Goal: Task Accomplishment & Management: Use online tool/utility

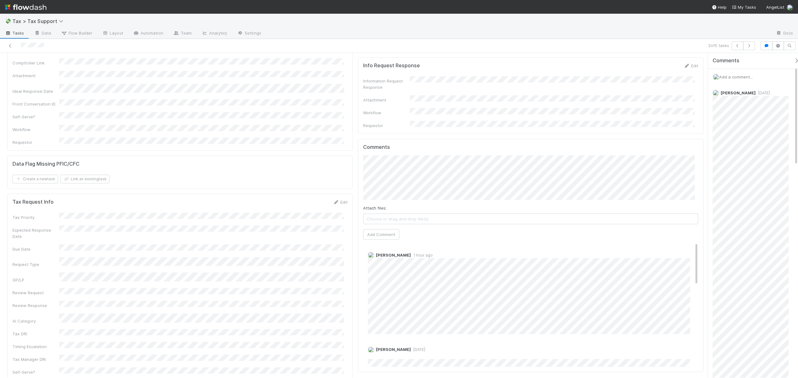
scroll to position [219, 0]
drag, startPoint x: 702, startPoint y: 118, endPoint x: 701, endPoint y: 104, distance: 14.0
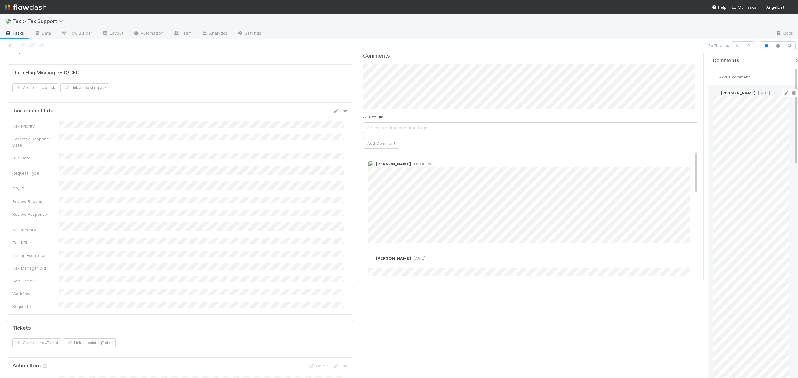
scroll to position [254, 0]
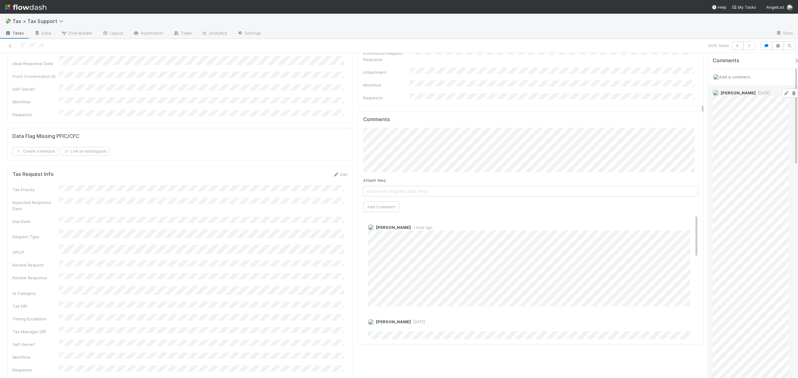
drag, startPoint x: 703, startPoint y: 89, endPoint x: 709, endPoint y: 123, distance: 34.1
click at [709, 123] on div "Follow-Ups Fareeha Naim Complete Ask Cyclops Request Details Edit Request Title…" at bounding box center [399, 215] width 798 height 325
click at [399, 134] on span "[PERSON_NAME]" at bounding box center [392, 134] width 31 height 5
click at [380, 202] on button "Add Comment" at bounding box center [381, 207] width 36 height 11
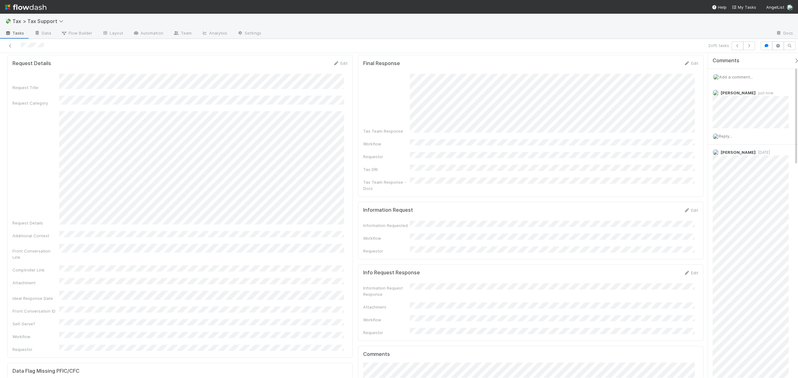
scroll to position [0, 0]
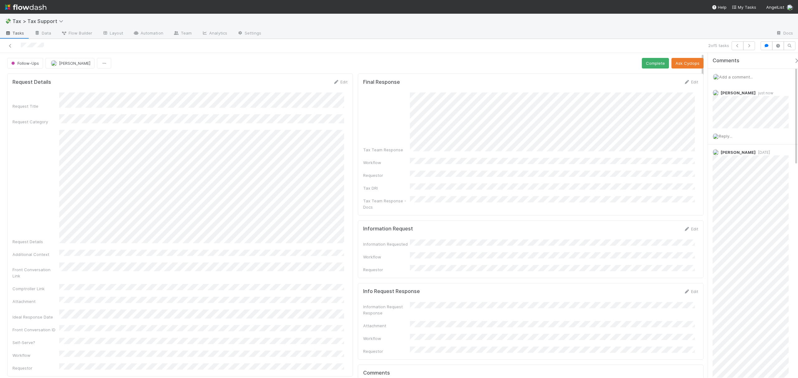
drag, startPoint x: 702, startPoint y: 123, endPoint x: 696, endPoint y: 75, distance: 48.4
click at [648, 64] on button "Complete" at bounding box center [655, 63] width 27 height 11
click at [12, 46] on icon at bounding box center [10, 46] width 6 height 4
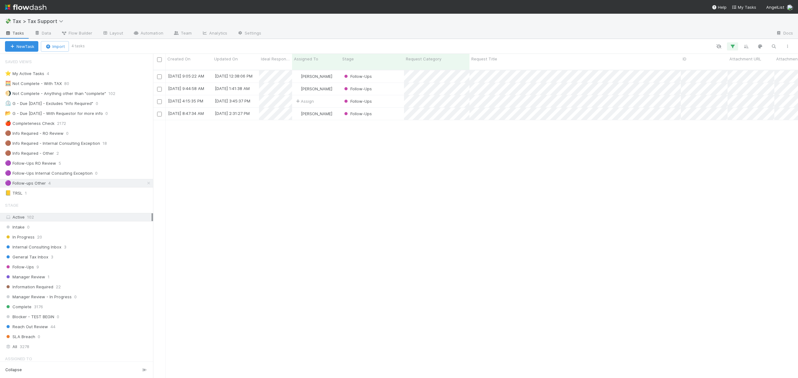
scroll to position [307, 639]
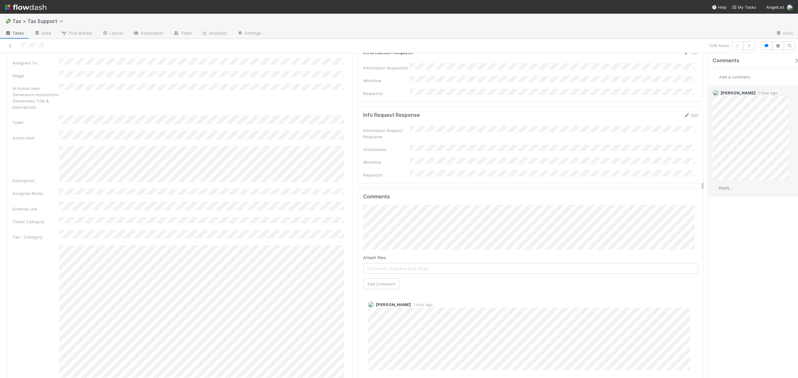
scroll to position [680, 0]
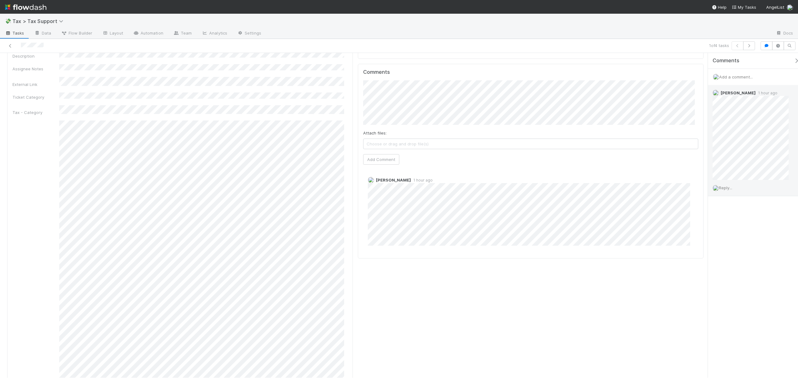
drag, startPoint x: 703, startPoint y: 87, endPoint x: 710, endPoint y: 195, distance: 107.5
click at [710, 195] on div "Follow-Ups Fareeha Naim Complete Ask Cyclops Request Details Edit Request Title…" at bounding box center [399, 215] width 798 height 325
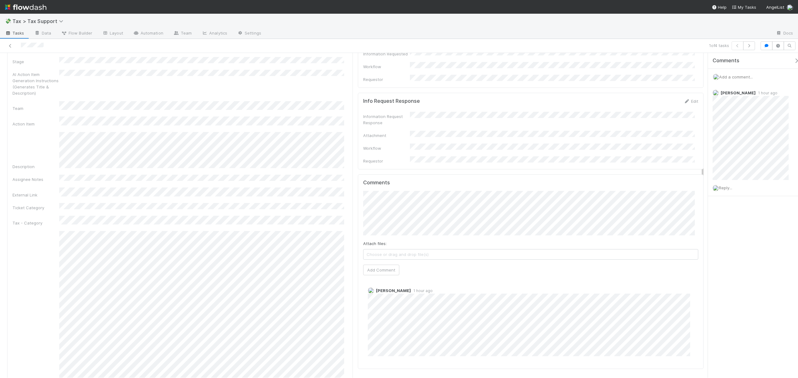
scroll to position [567, 0]
drag, startPoint x: 702, startPoint y: 185, endPoint x: 702, endPoint y: 167, distance: 17.8
click at [388, 166] on span "Leia Slosberg" at bounding box center [392, 164] width 31 height 5
click at [368, 286] on button "Add Comment" at bounding box center [381, 291] width 36 height 11
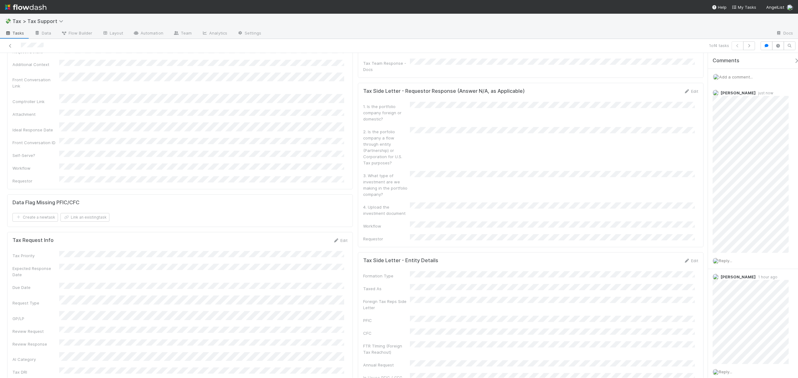
scroll to position [0, 0]
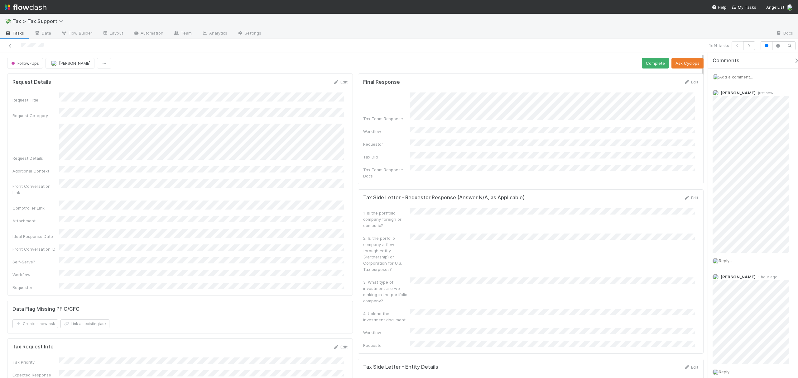
drag, startPoint x: 702, startPoint y: 164, endPoint x: 698, endPoint y: 60, distance: 103.6
click at [651, 62] on button "Complete" at bounding box center [655, 63] width 27 height 11
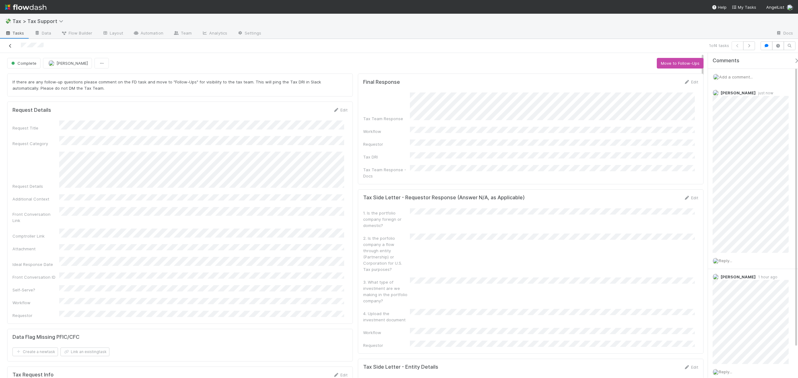
click at [9, 46] on icon at bounding box center [10, 46] width 6 height 4
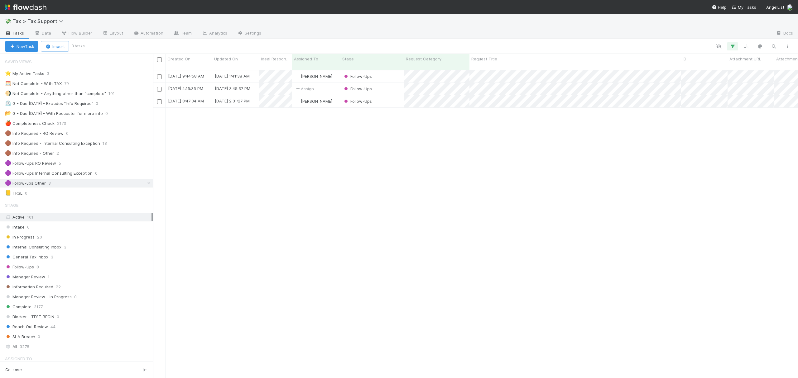
scroll to position [307, 639]
click at [84, 261] on div "General Tax Inbox 3" at bounding box center [79, 257] width 148 height 8
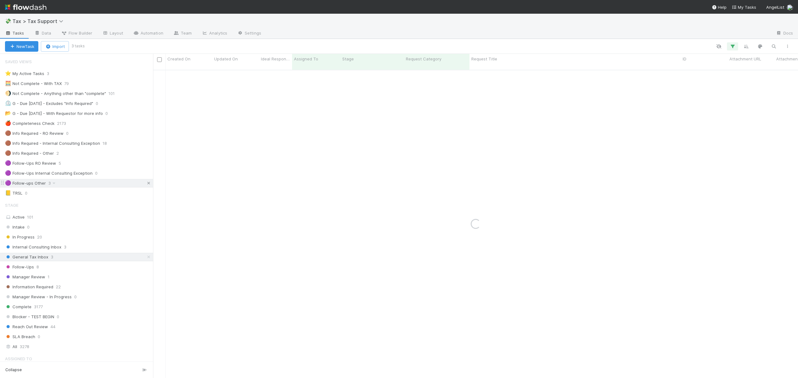
click at [146, 183] on link at bounding box center [149, 184] width 6 height 8
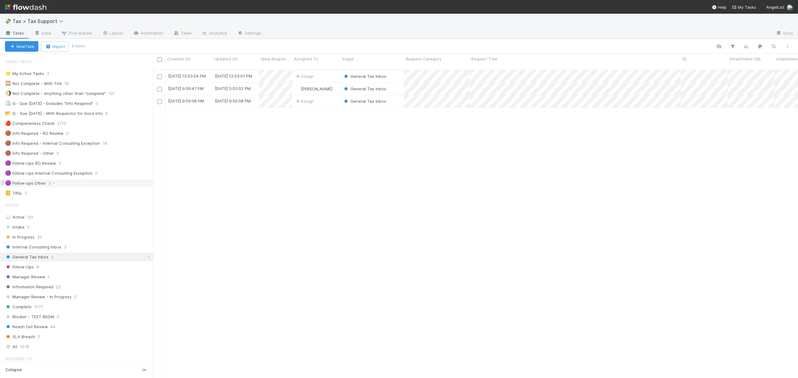
scroll to position [307, 639]
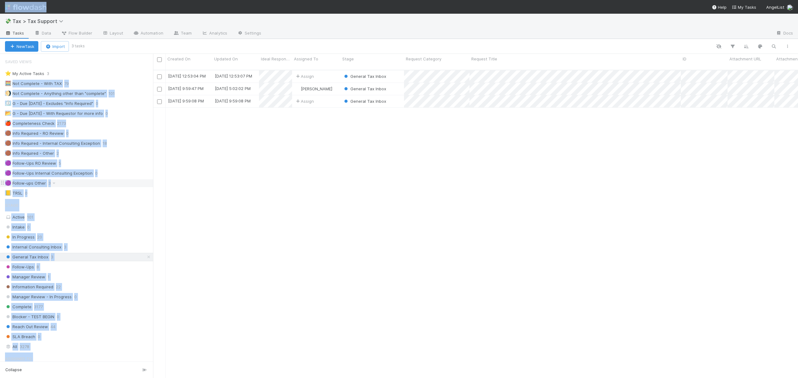
drag, startPoint x: 308, startPoint y: 9, endPoint x: 130, endPoint y: 68, distance: 187.9
click at [130, 68] on div "💸 Tax > Tax Support Tasks Data Flow Builder Layout Automation Team Analytics Se…" at bounding box center [399, 189] width 798 height 378
click at [286, 210] on div "8/20/25, 12:53:04 PM 8/20/25, 12:53:07 PM Assign General Tax Inbox 0 0 0 0 0 0 …" at bounding box center [475, 226] width 645 height 313
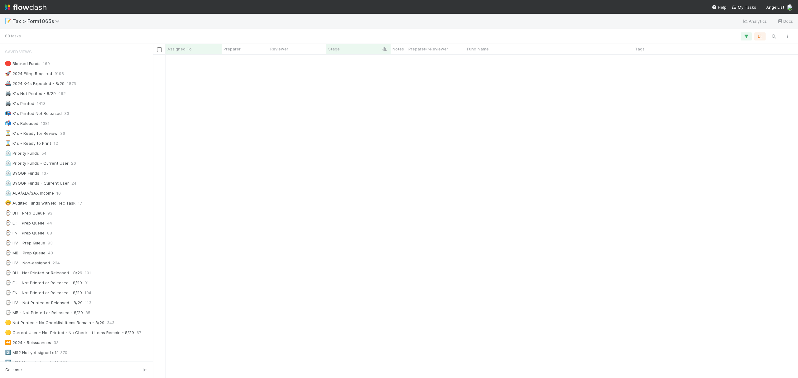
scroll to position [317, 639]
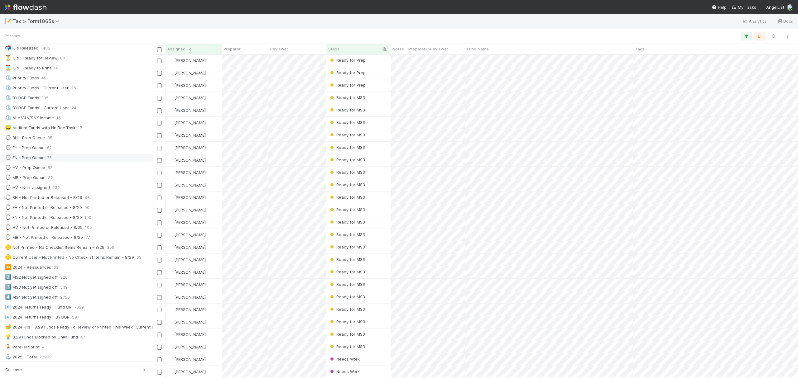
click at [62, 161] on div "⌚ FN - Prep Queue 75" at bounding box center [78, 158] width 147 height 8
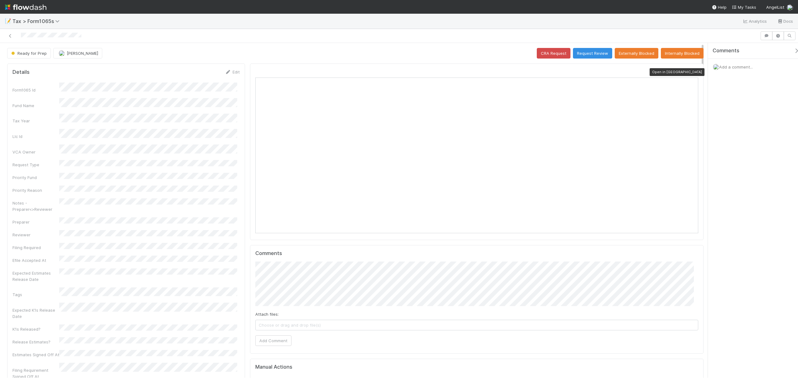
click at [692, 73] on icon at bounding box center [695, 72] width 6 height 4
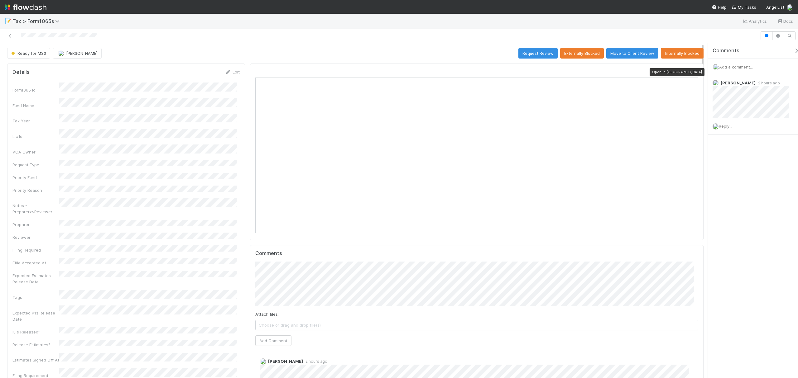
click at [692, 72] on icon at bounding box center [695, 72] width 6 height 4
click at [234, 74] on link "Edit" at bounding box center [232, 72] width 15 height 5
click at [206, 72] on button "Save" at bounding box center [207, 74] width 18 height 11
click at [9, 34] on icon at bounding box center [10, 36] width 6 height 4
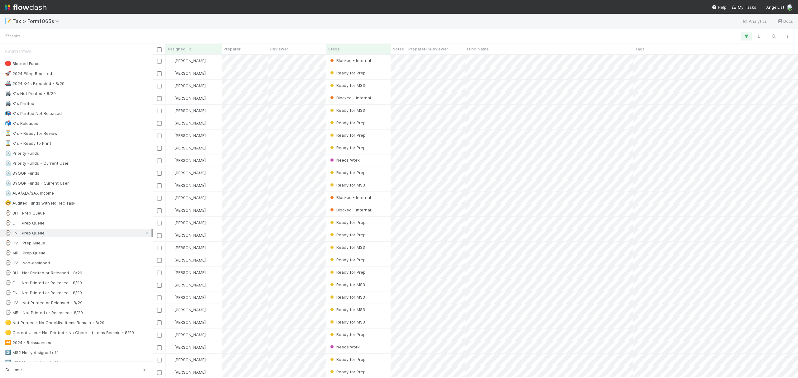
scroll to position [7, 7]
click at [367, 49] on div "Stage" at bounding box center [358, 49] width 61 height 6
click at [368, 63] on div "Sort First → Last" at bounding box center [364, 60] width 71 height 9
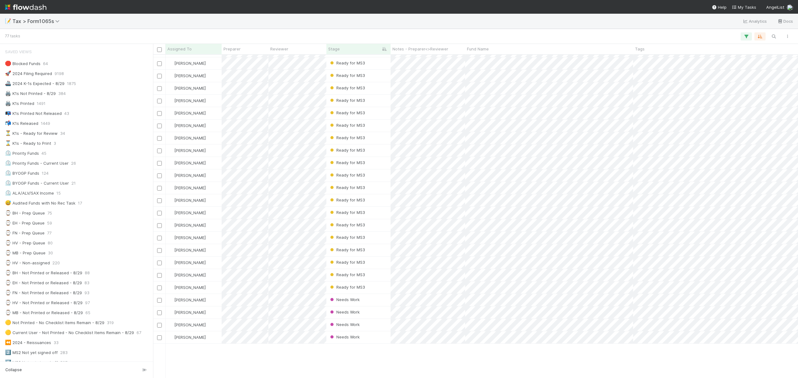
scroll to position [448, 0]
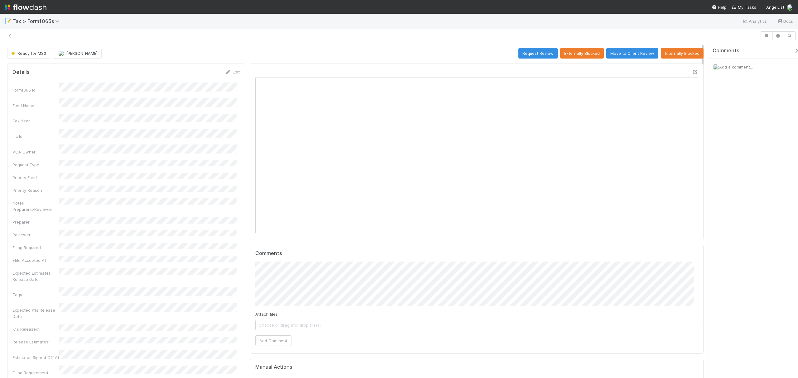
scroll to position [7, 6]
click icon
click button "Request Review"
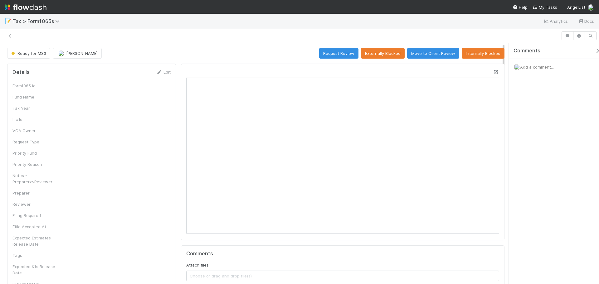
click at [499, 71] on icon at bounding box center [496, 72] width 6 height 4
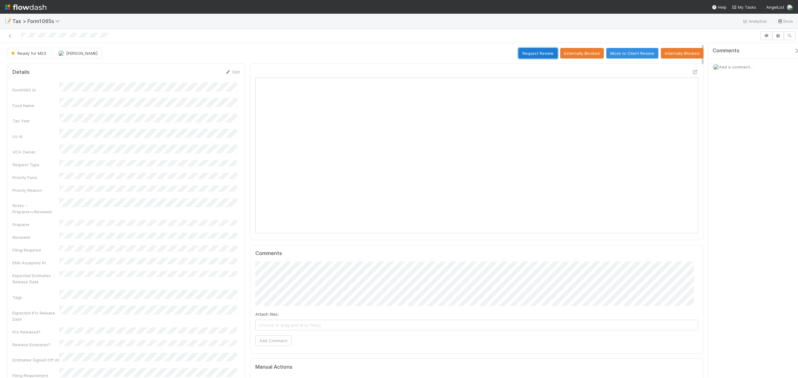
click at [537, 53] on button "Request Review" at bounding box center [537, 53] width 39 height 11
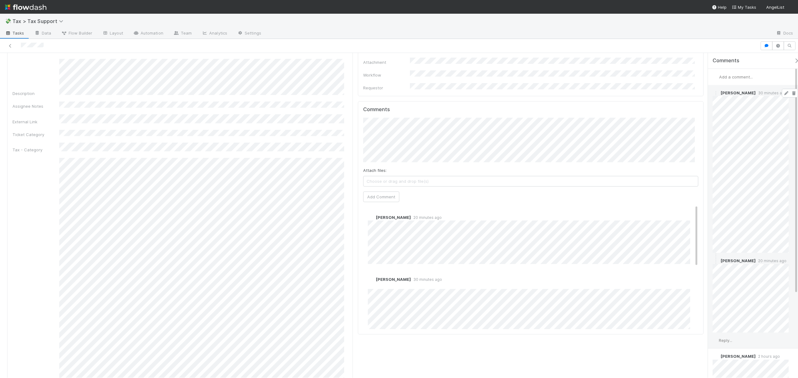
scroll to position [644, 0]
click at [715, 174] on div "Follow-Ups Fareeha Naim Complete Ask Cyclops Request Details Edit Request Title…" at bounding box center [399, 215] width 798 height 325
click at [403, 89] on button "Leia Slosberg" at bounding box center [388, 88] width 47 height 9
drag, startPoint x: 691, startPoint y: 181, endPoint x: 689, endPoint y: 183, distance: 3.3
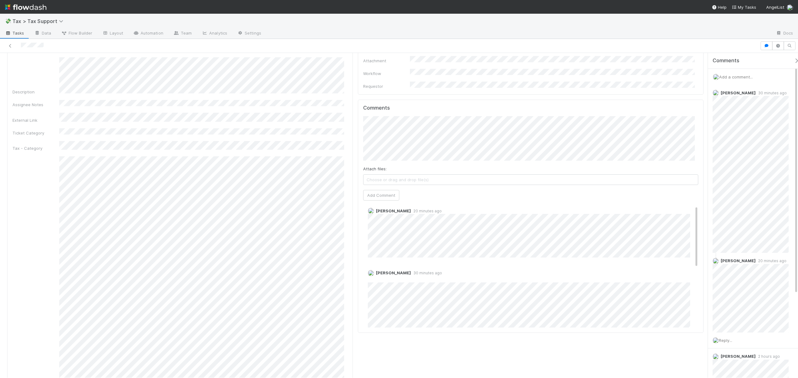
click at [689, 203] on div "Leia Slosberg 20 minutes ago" at bounding box center [533, 230] width 341 height 55
click at [386, 190] on button "Add Comment" at bounding box center [381, 195] width 36 height 11
drag, startPoint x: 690, startPoint y: 193, endPoint x: 686, endPoint y: 151, distance: 41.9
click at [686, 203] on div "Fareeha Naim right now Edit Delete Leia Slosberg 23 minutes ago Fareeha Naim 32…" at bounding box center [533, 359] width 341 height 313
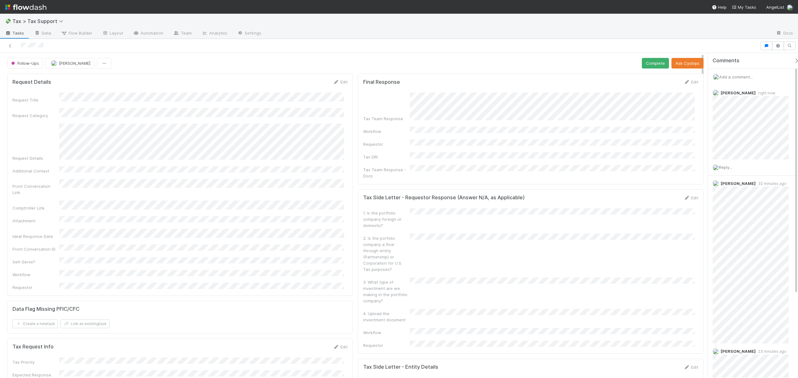
drag, startPoint x: 702, startPoint y: 170, endPoint x: 688, endPoint y: 54, distance: 117.2
click at [642, 66] on button "Complete" at bounding box center [655, 63] width 27 height 11
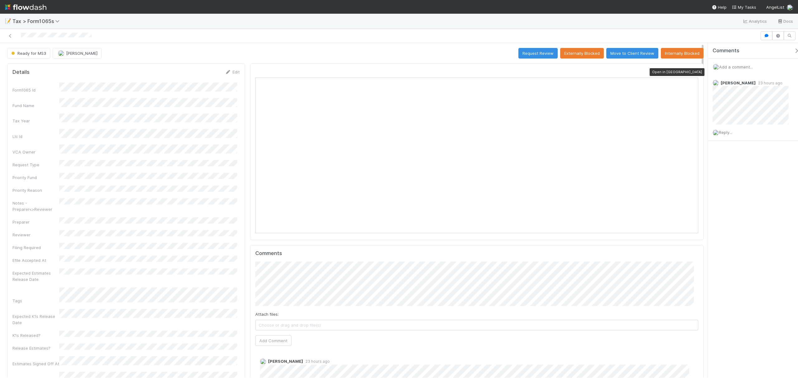
scroll to position [120, 432]
click at [692, 70] on icon at bounding box center [695, 72] width 6 height 4
click at [692, 72] on icon at bounding box center [695, 72] width 6 height 4
